Goal: Ask a question

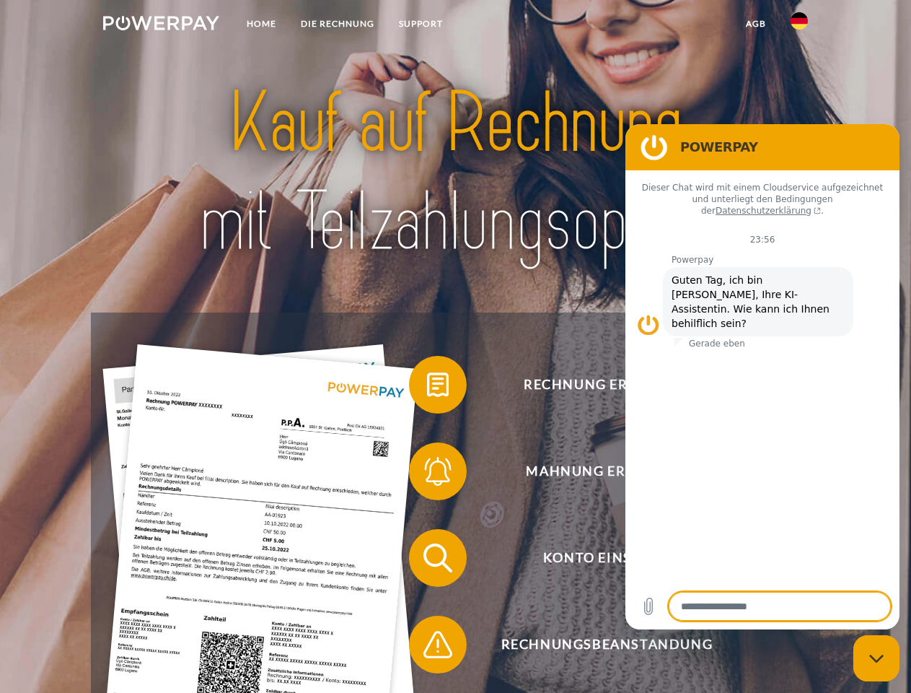
click at [161, 25] on img at bounding box center [161, 23] width 116 height 14
click at [799, 25] on img at bounding box center [799, 20] width 17 height 17
click at [755, 24] on link "agb" at bounding box center [756, 24] width 45 height 26
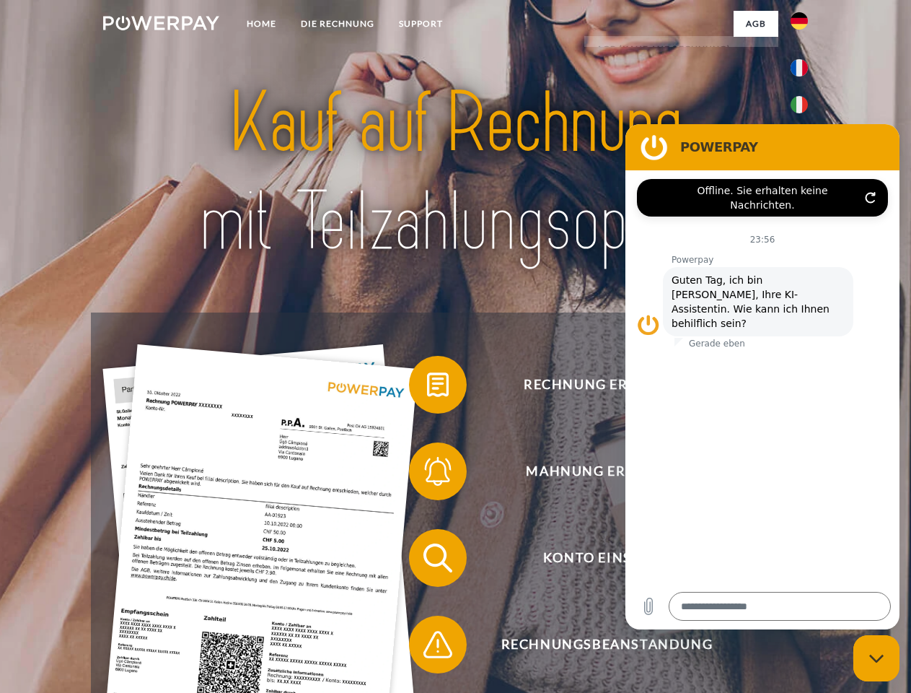
click at [427, 387] on span at bounding box center [416, 385] width 72 height 72
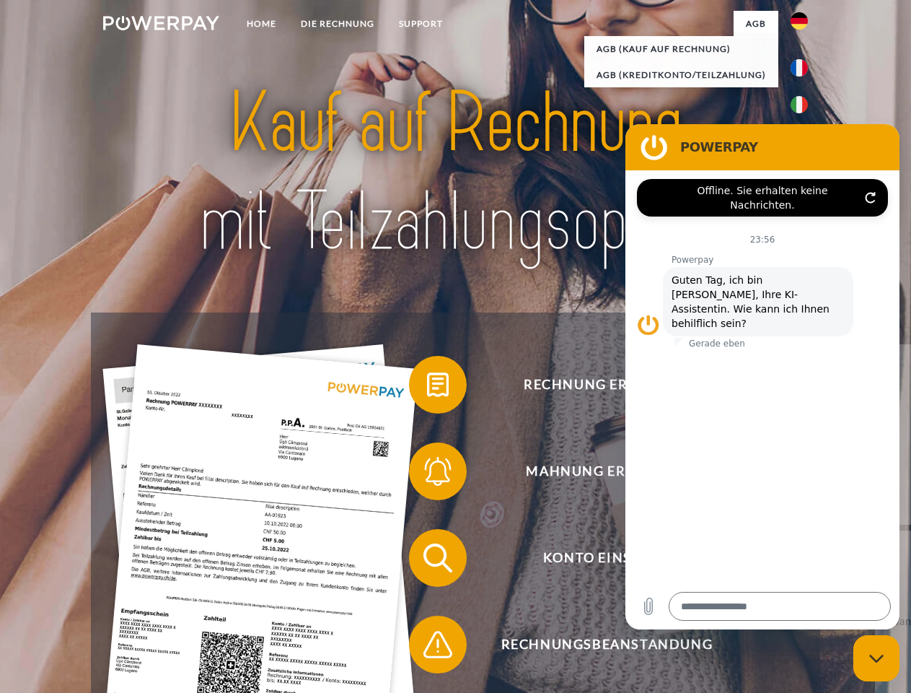
click at [427, 474] on span at bounding box center [416, 471] width 72 height 72
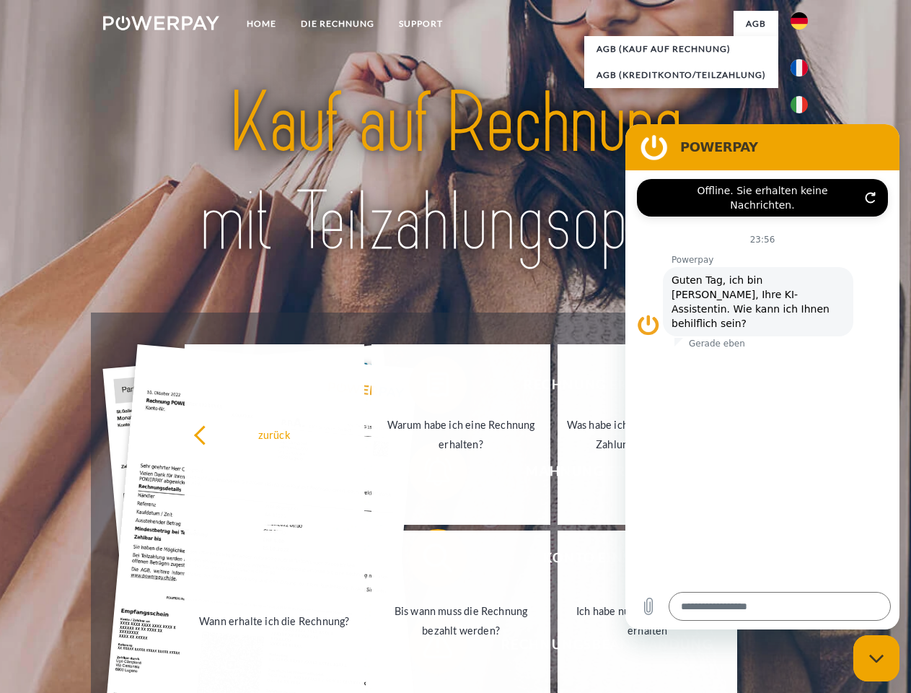
click at [427, 561] on link "Bis wann muss die Rechnung bezahlt werden?" at bounding box center [462, 620] width 180 height 180
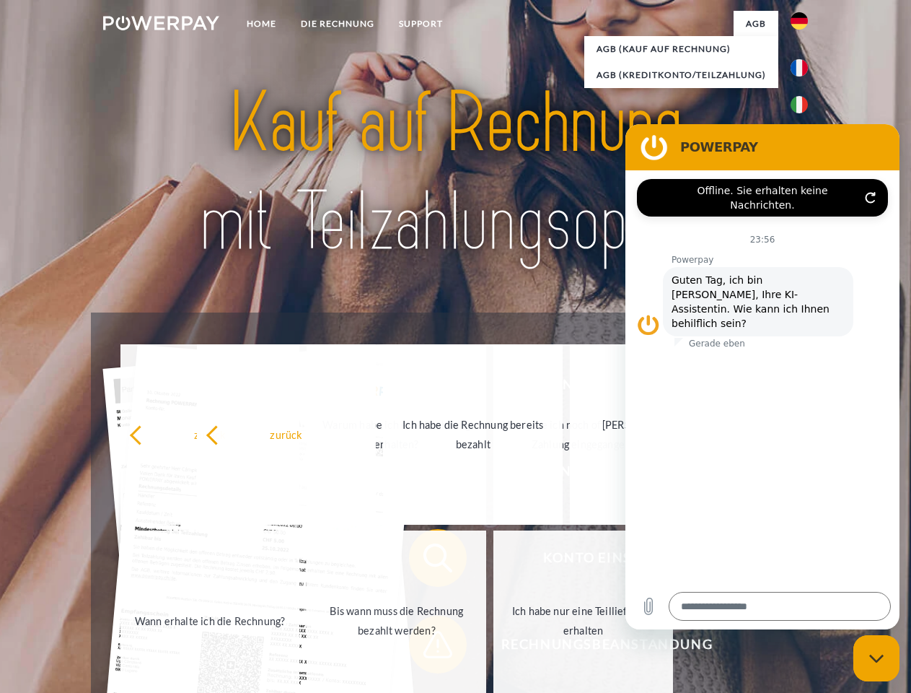
click at [427, 647] on span at bounding box center [416, 644] width 72 height 72
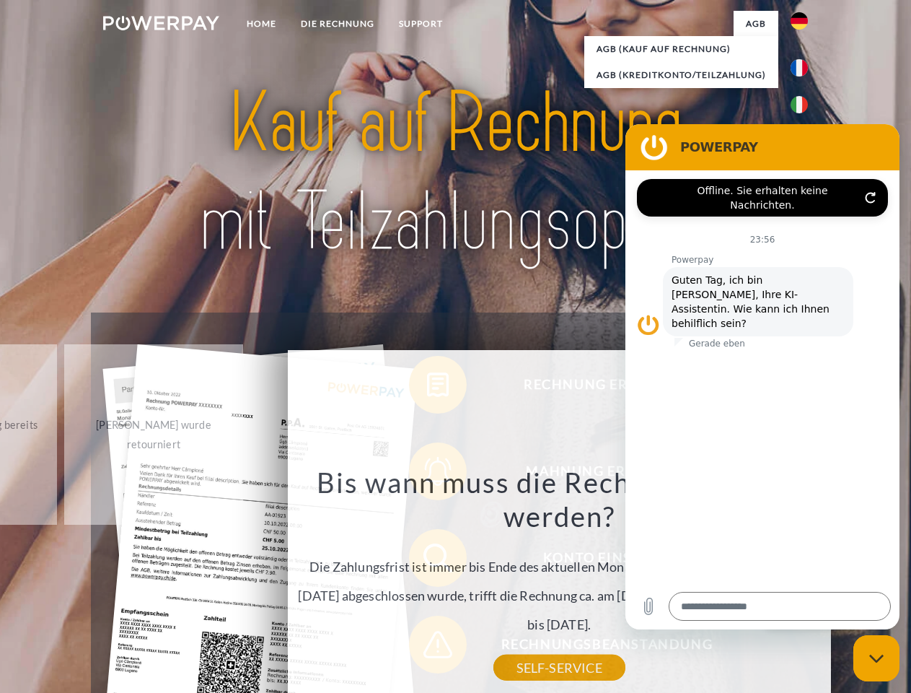
click at [877, 658] on icon "Messaging-Fenster schließen" at bounding box center [876, 658] width 15 height 9
type textarea "*"
